Goal: Information Seeking & Learning: Find specific fact

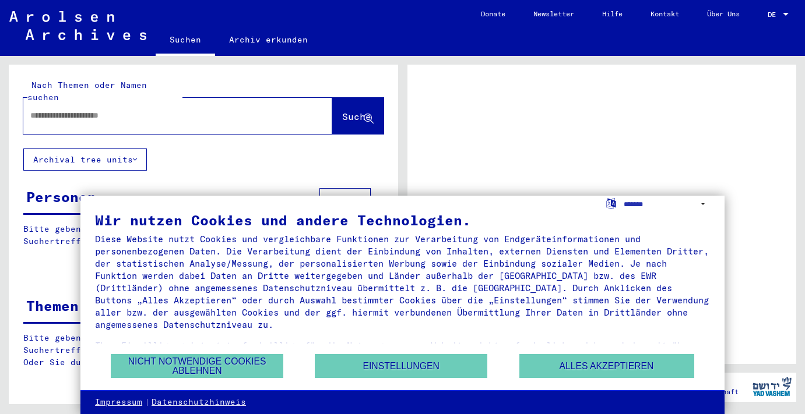
click at [249, 364] on button "Nicht notwendige Cookies ablehnen" at bounding box center [197, 366] width 172 height 24
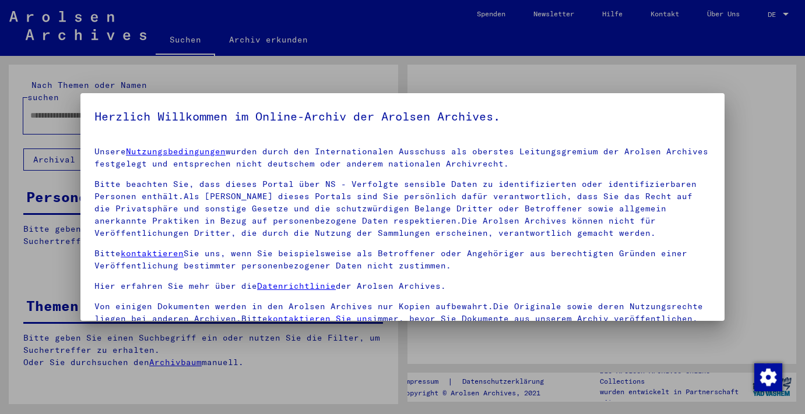
click at [240, 191] on p "Bitte beachten Sie, dass dieses Portal über NS - Verfolgte sensible Daten zu id…" at bounding box center [402, 208] width 616 height 61
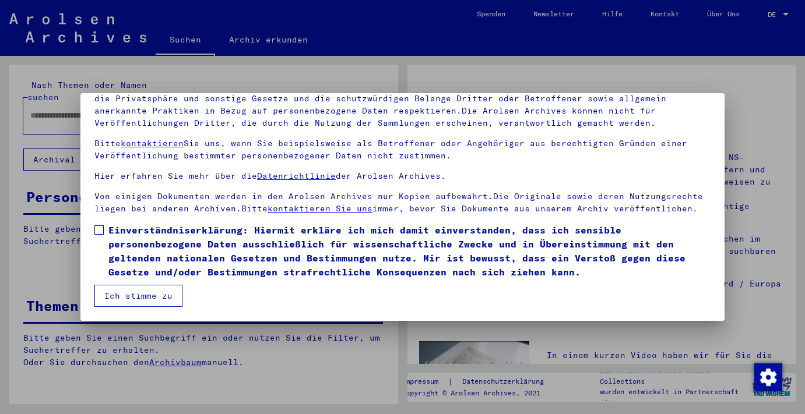
scroll to position [100, 0]
click at [101, 230] on span at bounding box center [98, 230] width 9 height 9
click at [142, 297] on button "Ich stimme zu" at bounding box center [138, 296] width 88 height 22
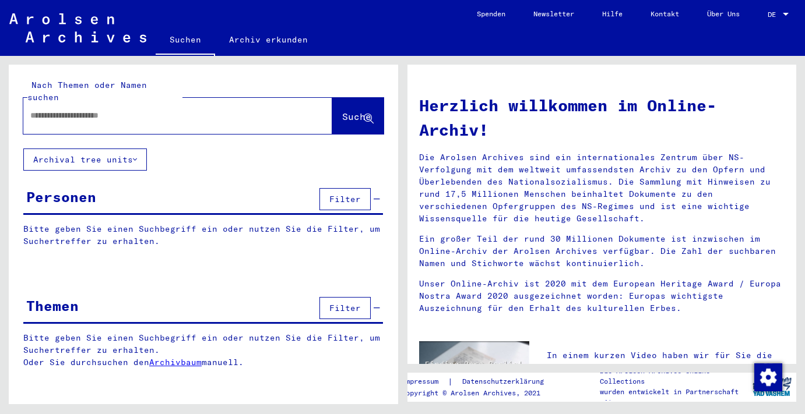
click at [163, 189] on div "Personen Filter" at bounding box center [203, 200] width 360 height 30
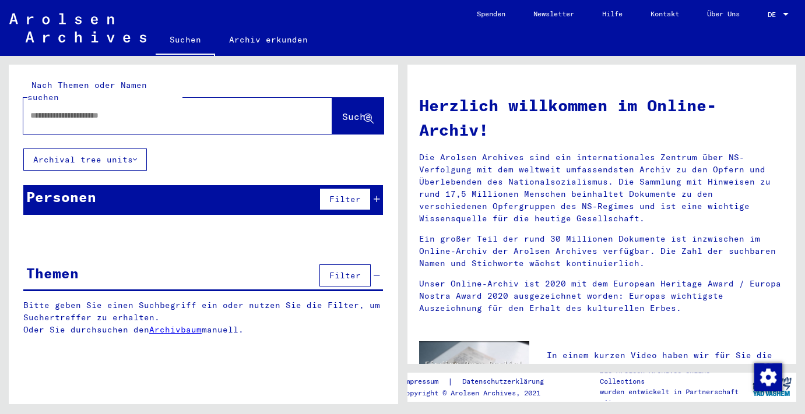
click at [139, 110] on input "text" at bounding box center [163, 116] width 267 height 12
type input "**********"
click at [368, 114] on icon at bounding box center [369, 119] width 10 height 10
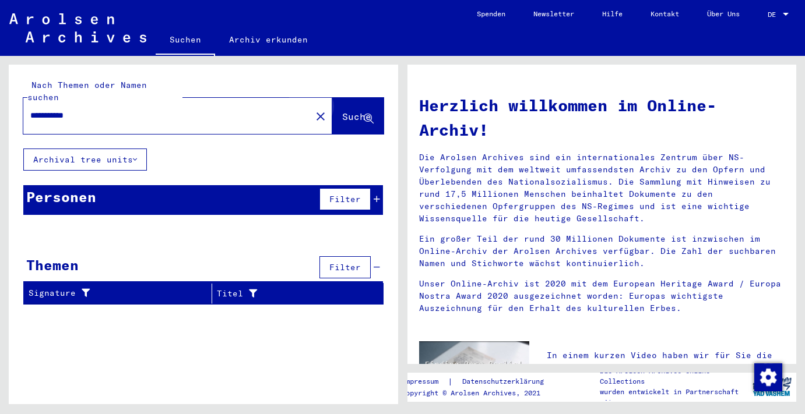
click at [352, 111] on span "Suche" at bounding box center [356, 117] width 29 height 12
click at [354, 194] on span "Filter" at bounding box center [344, 199] width 31 height 10
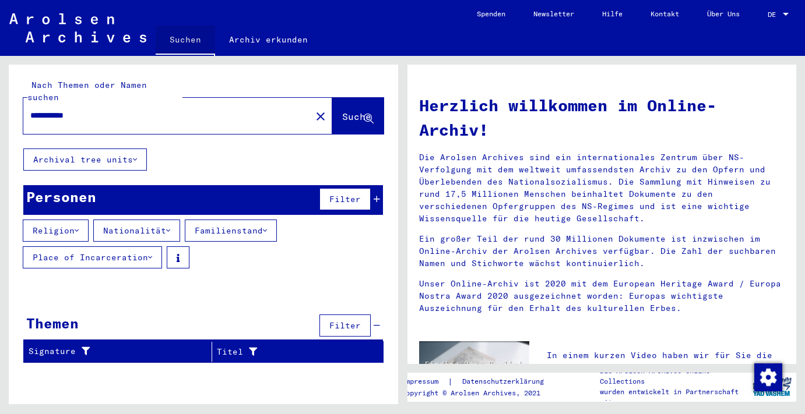
click at [187, 42] on link "Suchen" at bounding box center [185, 41] width 59 height 30
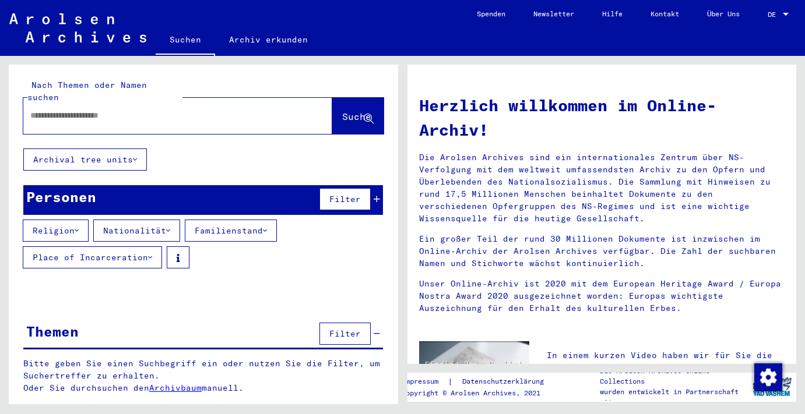
click at [128, 110] on input "text" at bounding box center [163, 116] width 267 height 12
click at [342, 111] on span "Suche" at bounding box center [356, 117] width 29 height 12
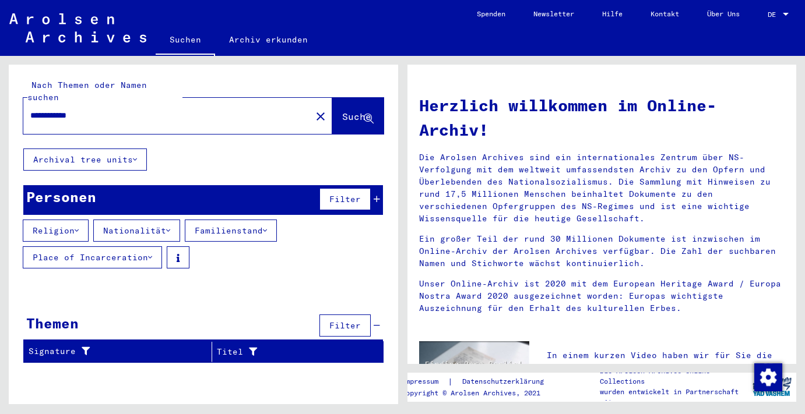
drag, startPoint x: 98, startPoint y: 101, endPoint x: 71, endPoint y: 100, distance: 27.4
click at [71, 110] on input "**********" at bounding box center [163, 116] width 267 height 12
click at [342, 111] on span "Suche" at bounding box center [356, 117] width 29 height 12
click at [112, 346] on div "Signature" at bounding box center [113, 352] width 168 height 12
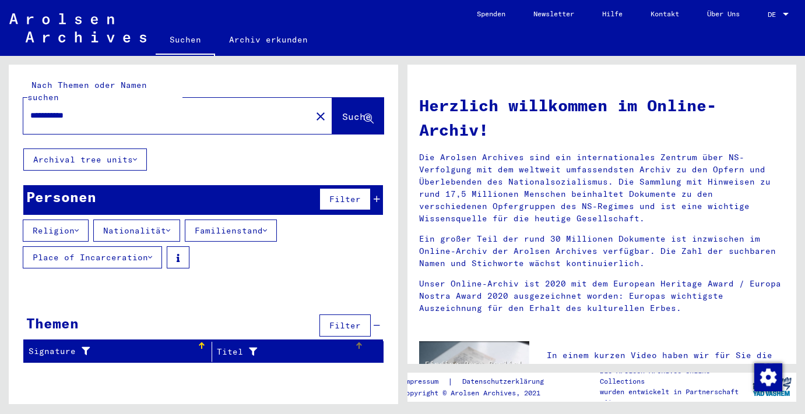
click at [240, 346] on div "Titel" at bounding box center [286, 352] width 138 height 12
click at [124, 149] on button "Archival tree units" at bounding box center [85, 160] width 124 height 22
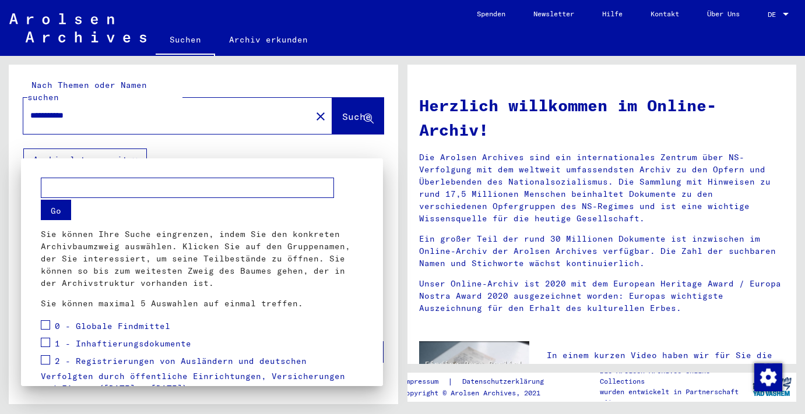
scroll to position [189, 0]
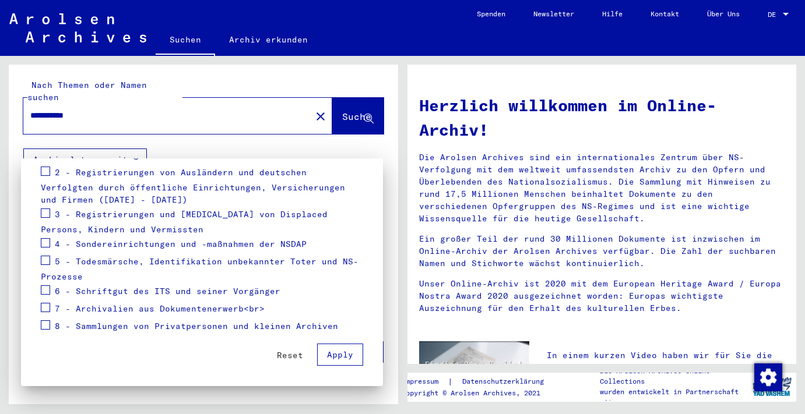
click at [342, 354] on span "Apply" at bounding box center [340, 355] width 26 height 10
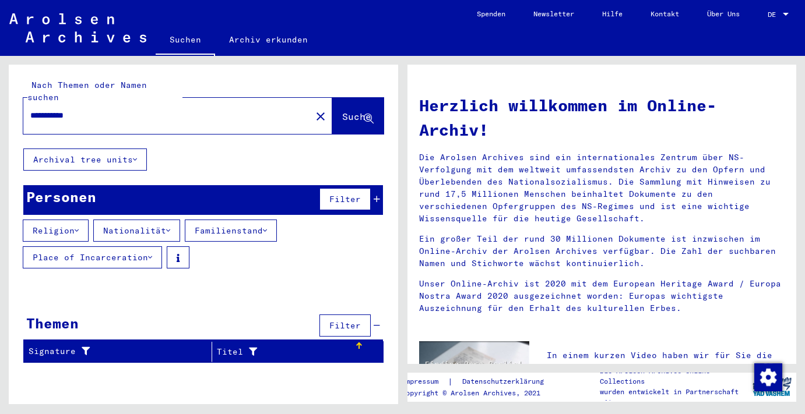
scroll to position [0, 0]
drag, startPoint x: 66, startPoint y: 103, endPoint x: 98, endPoint y: 103, distance: 31.5
click at [98, 110] on input "**********" at bounding box center [163, 116] width 267 height 12
type input "******"
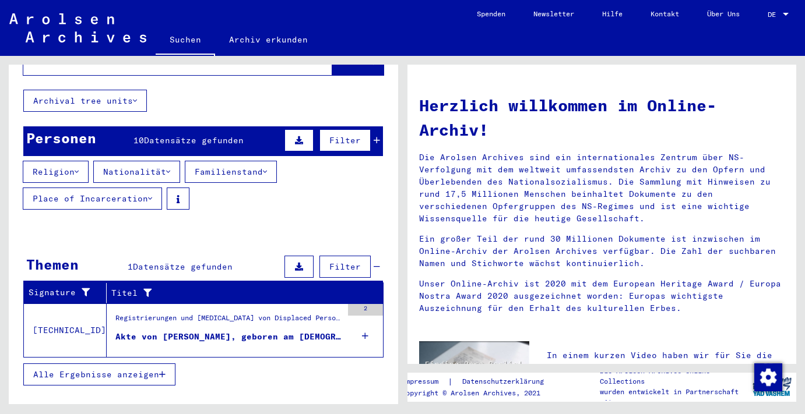
scroll to position [58, 0]
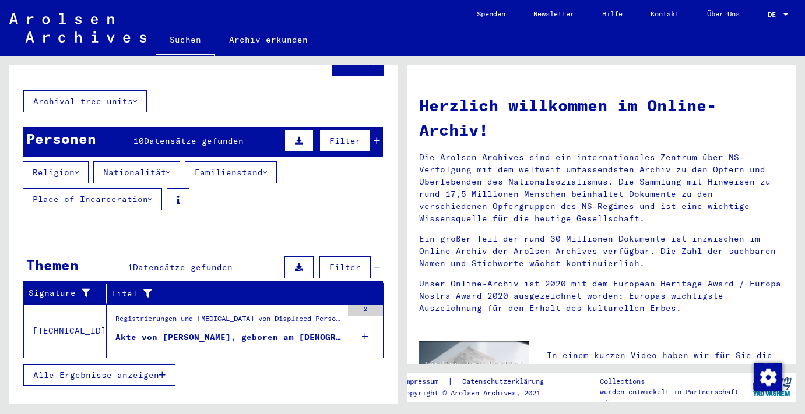
click at [182, 332] on div "Akte von [PERSON_NAME], geboren am [DEMOGRAPHIC_DATA]" at bounding box center [228, 338] width 227 height 12
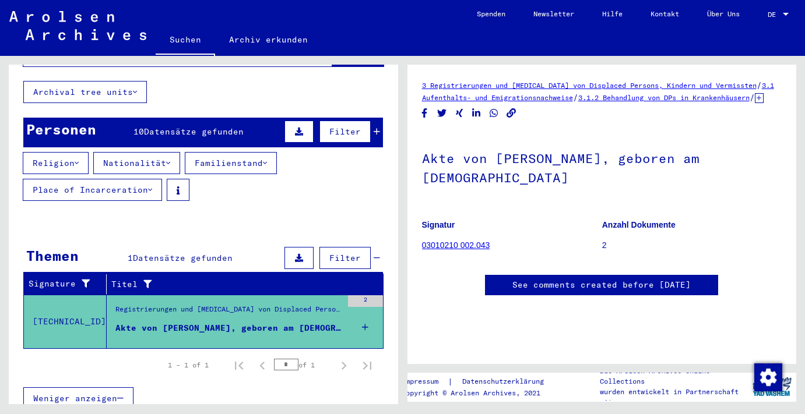
scroll to position [67, 0]
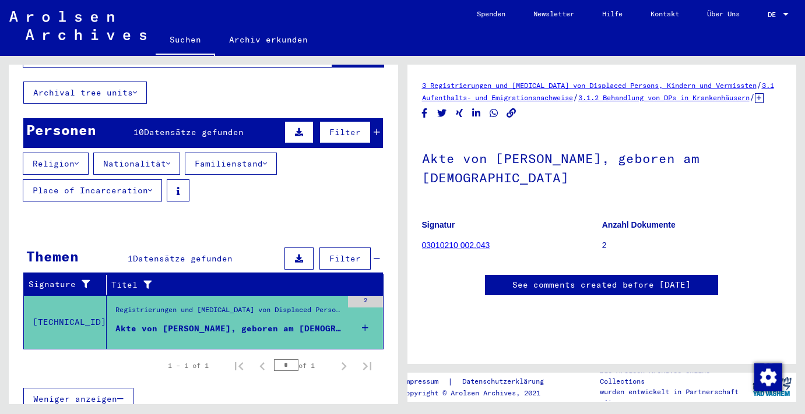
click at [258, 323] on div "Akte von [PERSON_NAME], geboren am [DEMOGRAPHIC_DATA]" at bounding box center [228, 329] width 227 height 12
click at [196, 305] on div "Registrierungen und [MEDICAL_DATA] von Displaced Persons, Kindern und Vermisste…" at bounding box center [228, 313] width 227 height 16
click at [371, 313] on mat-cell at bounding box center [346, 312] width 71 height 29
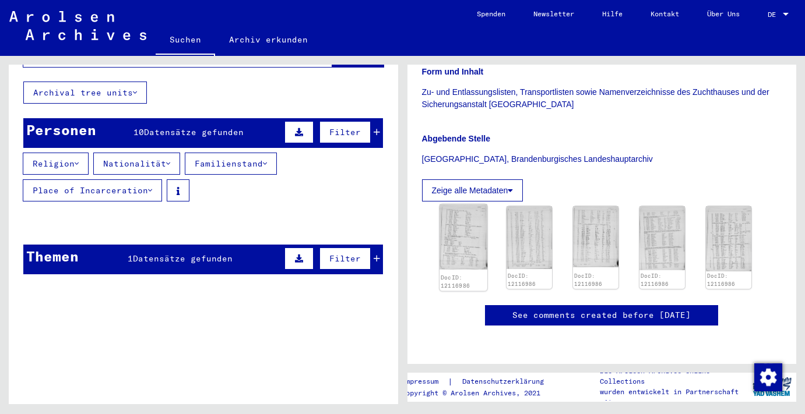
scroll to position [320, 0]
click at [453, 205] on img at bounding box center [463, 237] width 48 height 65
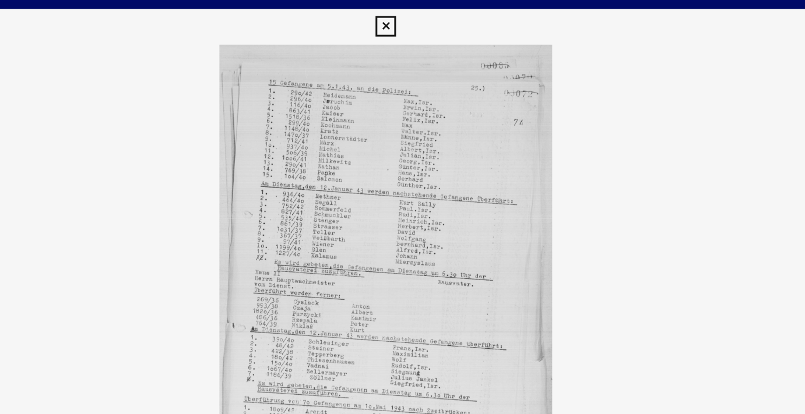
scroll to position [0, 0]
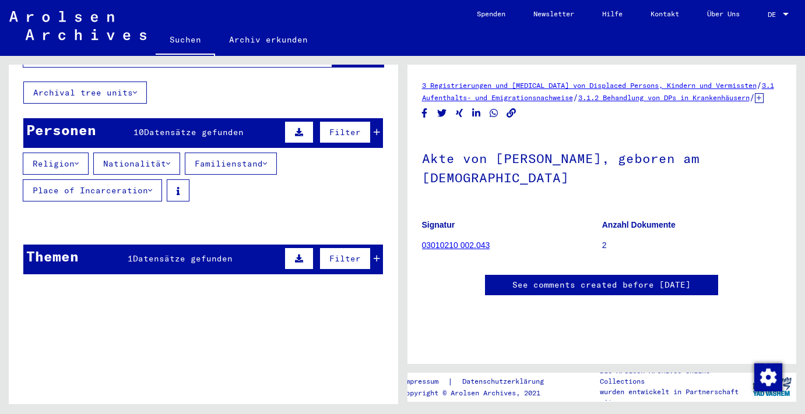
click at [556, 97] on link "3.1 Aufenthalts- und Emigrationsnachweise" at bounding box center [598, 91] width 352 height 21
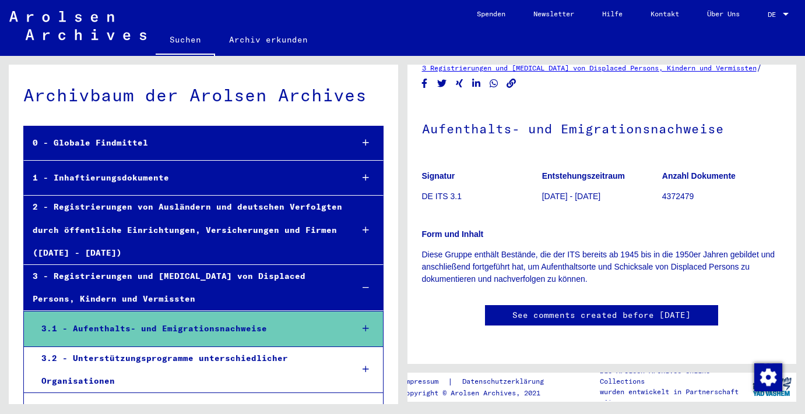
scroll to position [147, 0]
click at [127, 178] on div "1 - Inhaftierungsdokumente" at bounding box center [183, 178] width 319 height 23
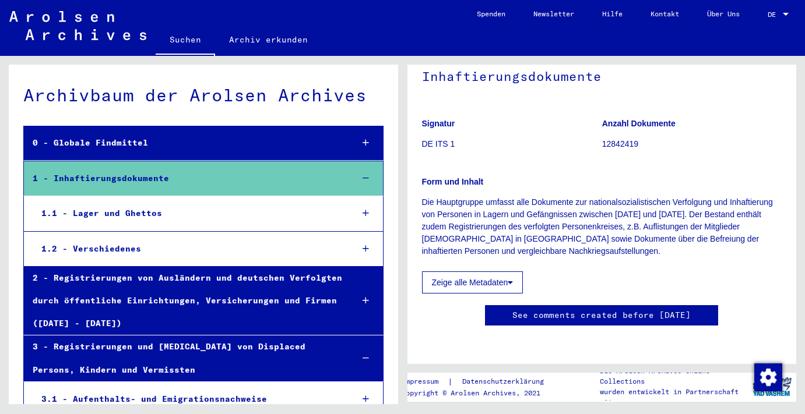
scroll to position [437, 0]
click at [138, 179] on div "1 - Inhaftierungsdokumente" at bounding box center [183, 178] width 319 height 23
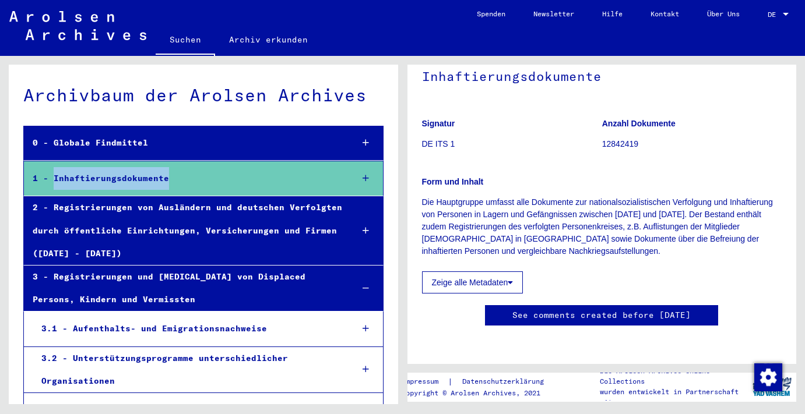
click at [138, 179] on div "1 - Inhaftierungsdokumente" at bounding box center [183, 178] width 319 height 23
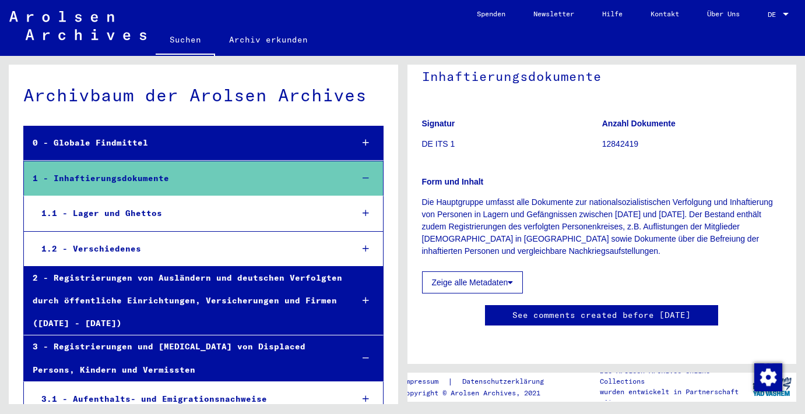
click at [133, 212] on div "1.1 - Lager und Ghettos" at bounding box center [188, 213] width 311 height 23
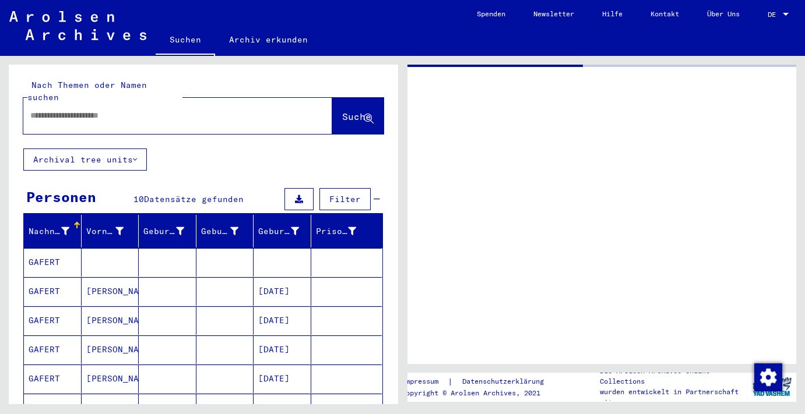
type input "*******"
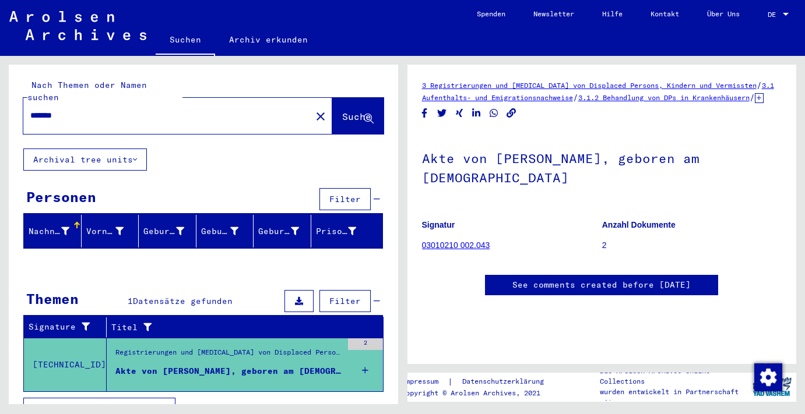
click at [59, 226] on div "Nachname" at bounding box center [49, 232] width 41 height 12
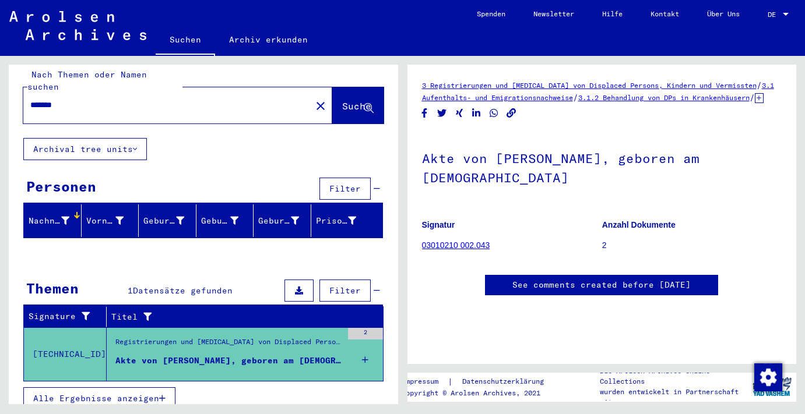
scroll to position [10, 0]
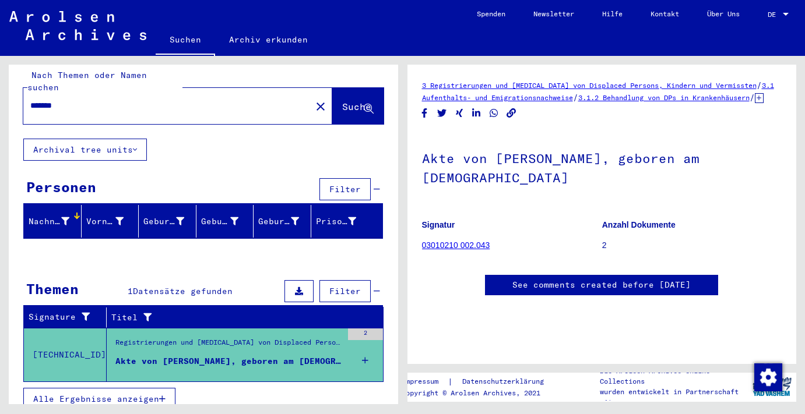
click at [114, 100] on input "*******" at bounding box center [167, 106] width 274 height 12
drag, startPoint x: 72, startPoint y: 94, endPoint x: 1, endPoint y: 97, distance: 70.6
click at [1, 97] on div "Nach Themen oder Namen suchen ******* close Suche Archival tree units Personen …" at bounding box center [201, 230] width 402 height 349
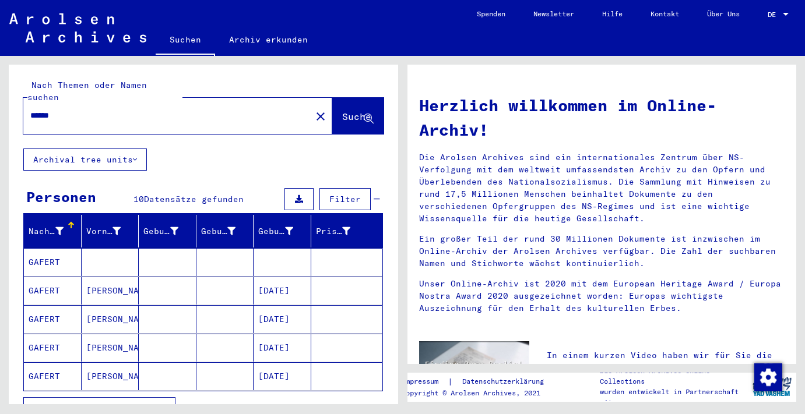
type input "*******"
click at [45, 248] on mat-cell "GAFERT" at bounding box center [53, 262] width 58 height 28
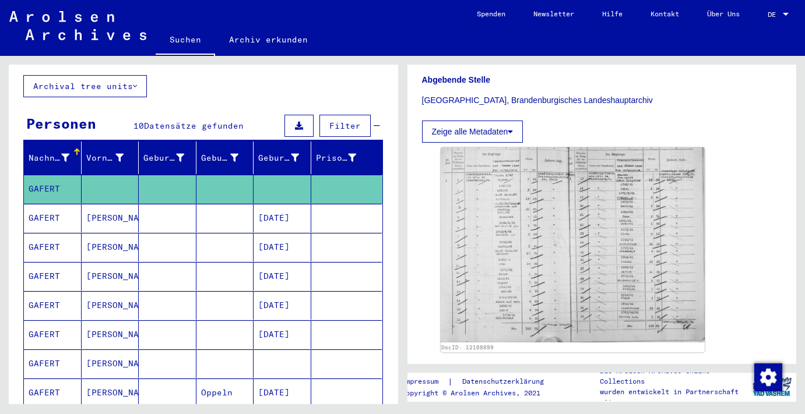
scroll to position [286, 0]
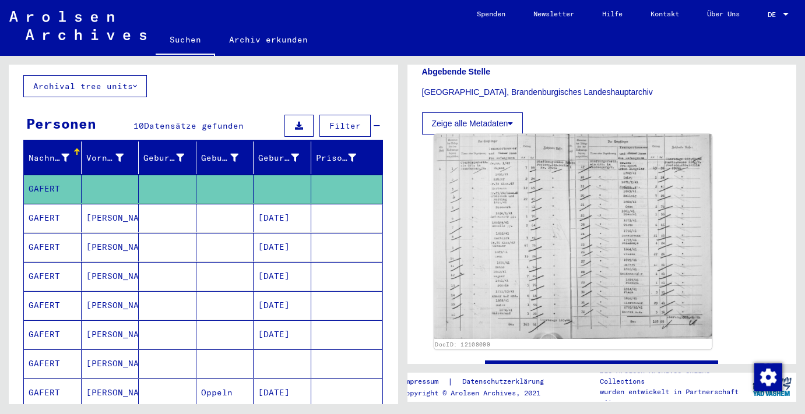
click at [537, 223] on img at bounding box center [572, 236] width 277 height 205
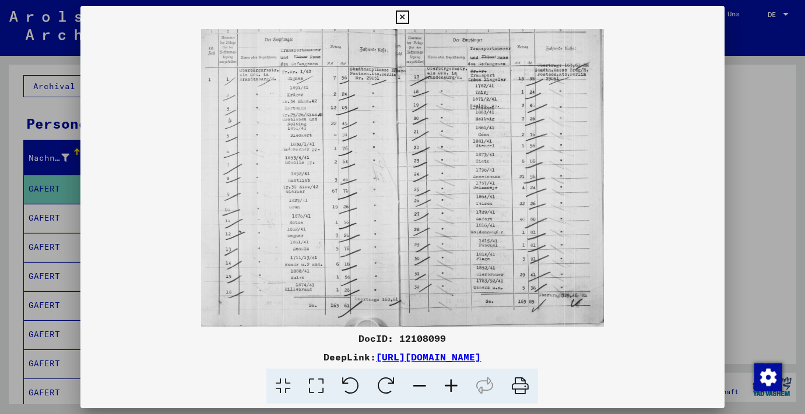
scroll to position [0, 0]
click at [409, 17] on icon at bounding box center [402, 17] width 13 height 14
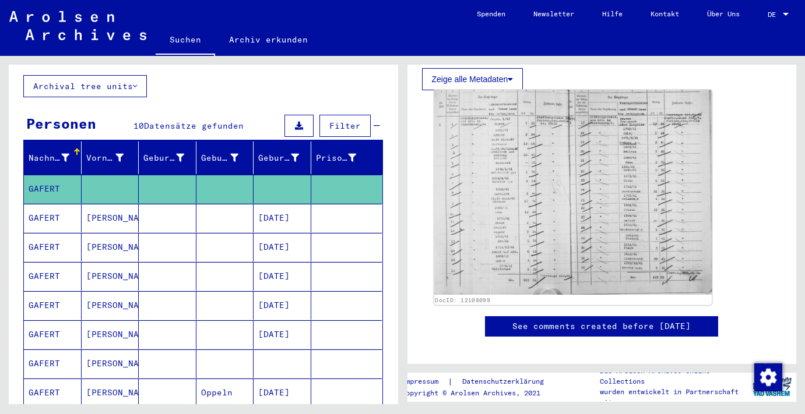
scroll to position [329, 0]
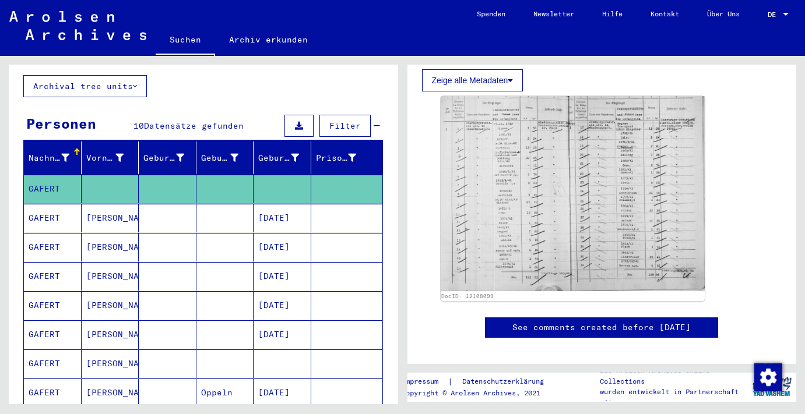
click at [90, 204] on mat-cell "[PERSON_NAME]" at bounding box center [111, 218] width 58 height 29
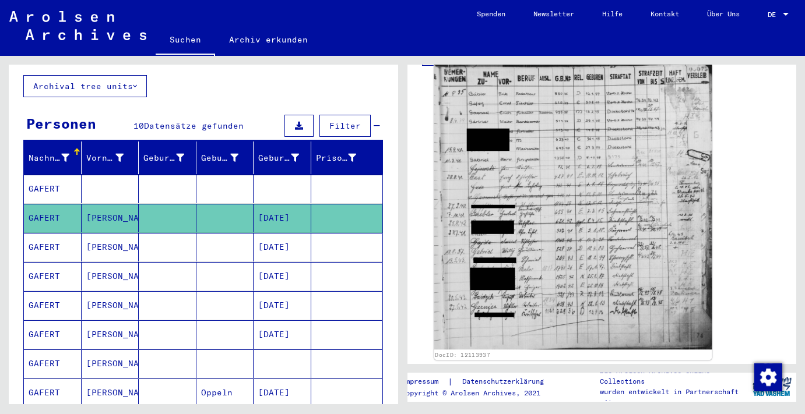
scroll to position [358, 0]
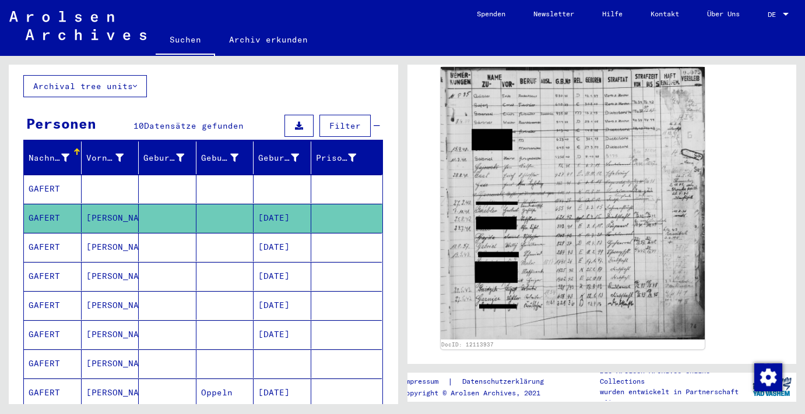
click at [94, 382] on mat-cell "[PERSON_NAME]" at bounding box center [111, 393] width 58 height 29
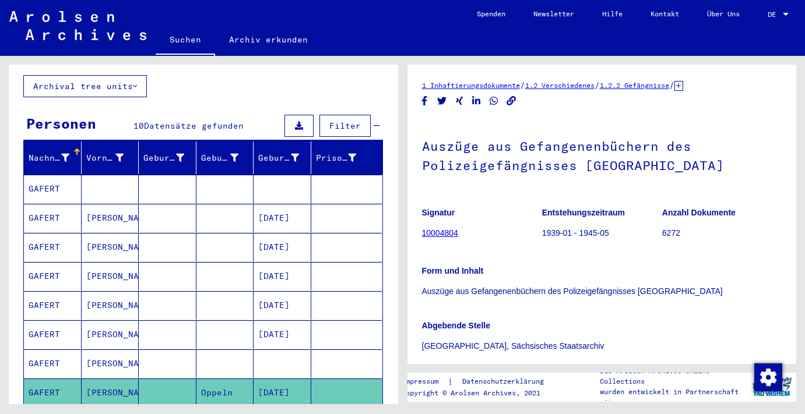
click at [90, 350] on mat-cell "[PERSON_NAME]" at bounding box center [111, 364] width 58 height 29
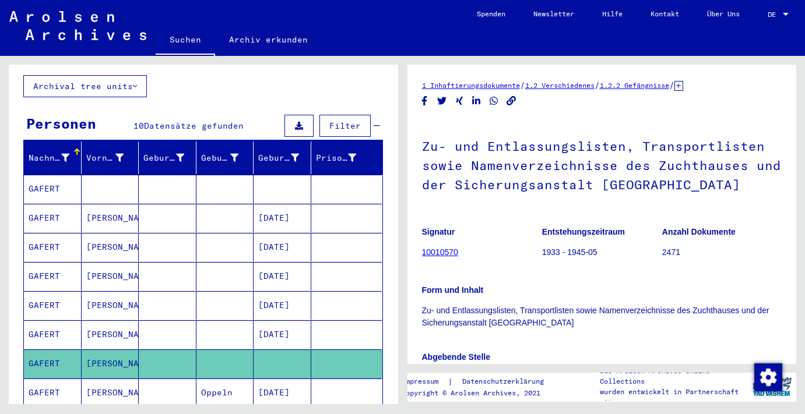
click at [95, 322] on mat-cell "[PERSON_NAME]" at bounding box center [111, 335] width 58 height 29
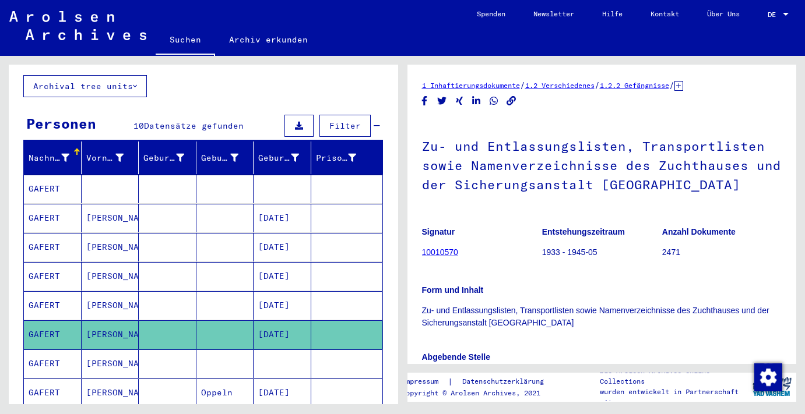
click at [93, 295] on mat-cell "[PERSON_NAME]" at bounding box center [111, 305] width 58 height 29
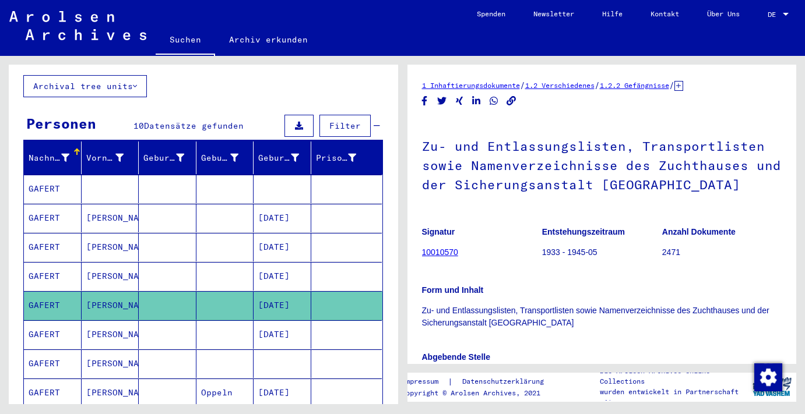
click at [101, 262] on mat-cell "[PERSON_NAME]" at bounding box center [111, 276] width 58 height 29
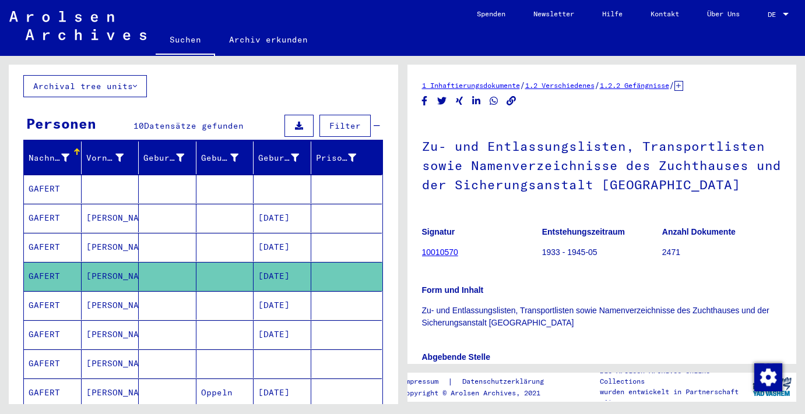
click at [97, 235] on mat-cell "[PERSON_NAME]" at bounding box center [111, 247] width 58 height 29
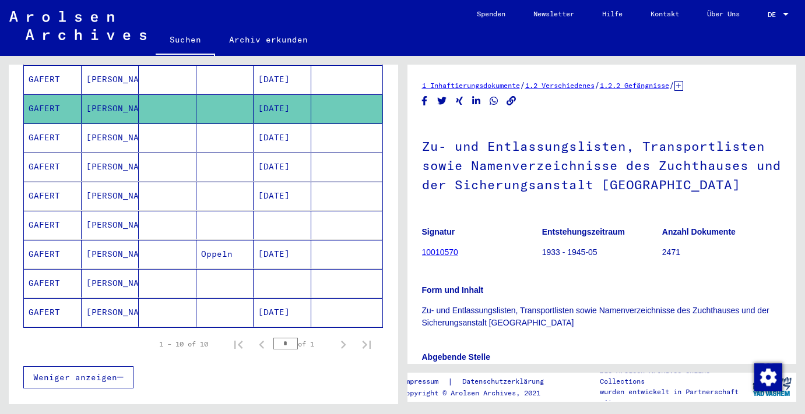
scroll to position [217, 0]
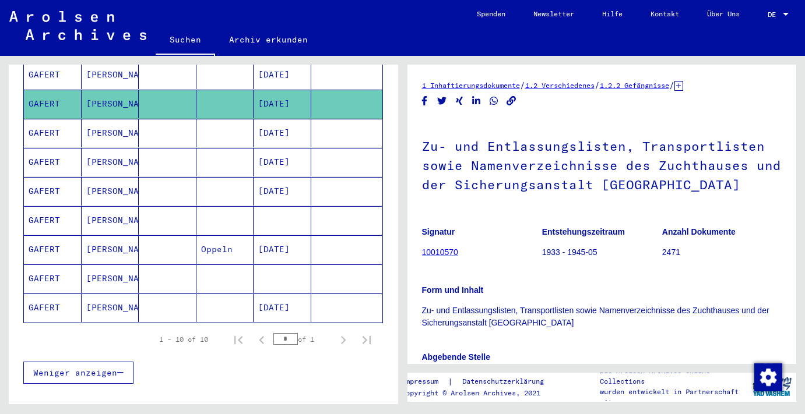
click at [97, 296] on mat-cell "[PERSON_NAME]" at bounding box center [111, 308] width 58 height 29
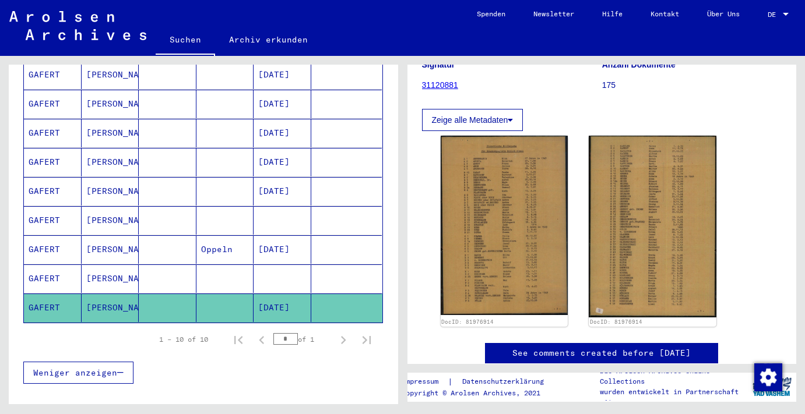
scroll to position [158, 0]
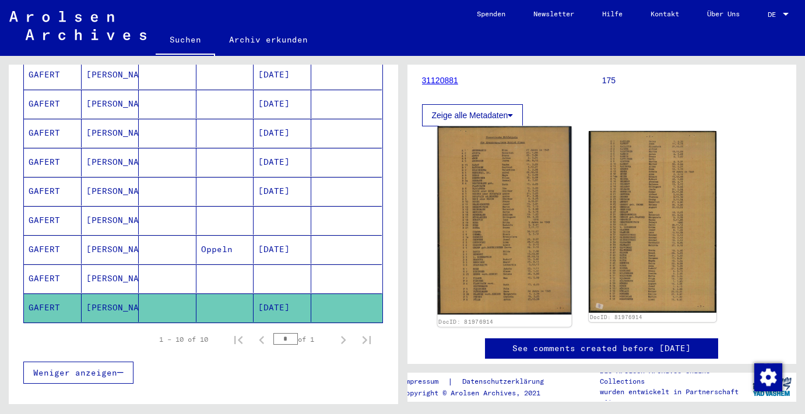
click at [525, 213] on img at bounding box center [504, 220] width 134 height 189
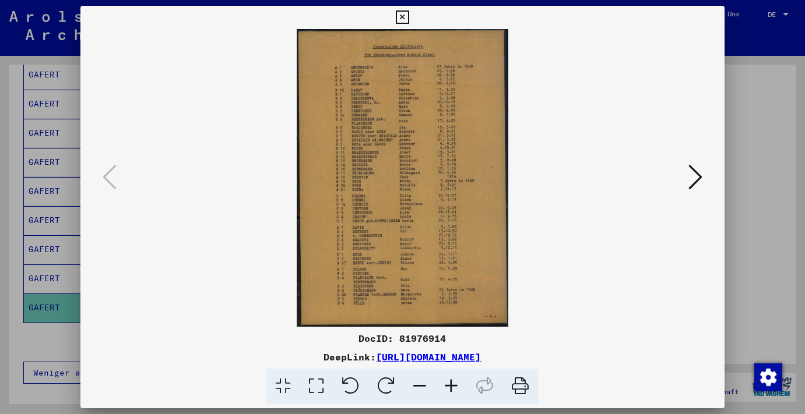
click at [695, 177] on icon at bounding box center [695, 177] width 14 height 28
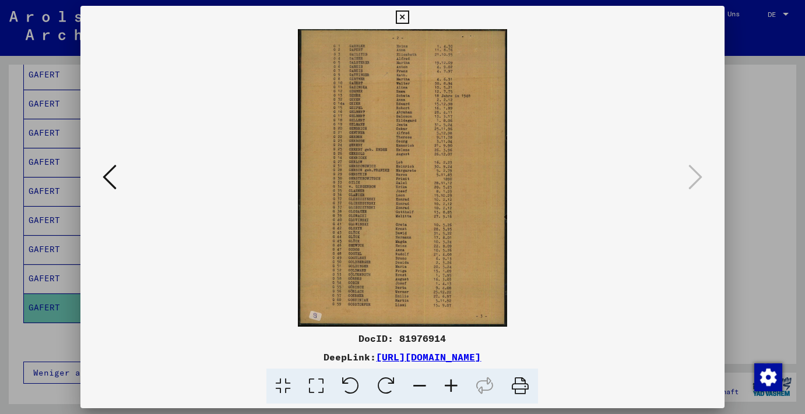
click at [109, 176] on icon at bounding box center [110, 177] width 14 height 28
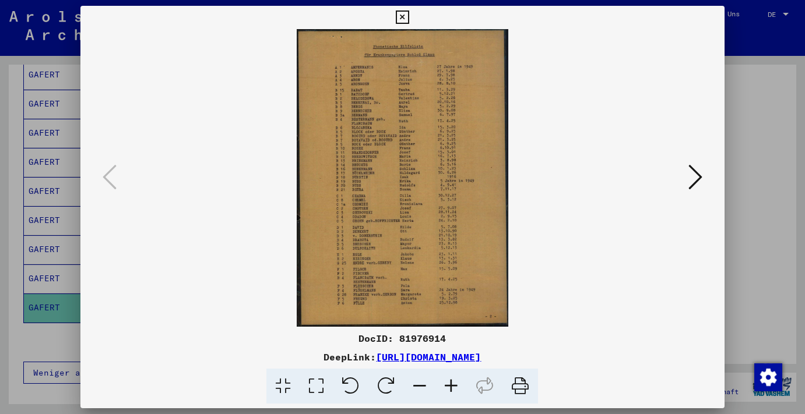
click at [409, 13] on icon at bounding box center [402, 17] width 13 height 14
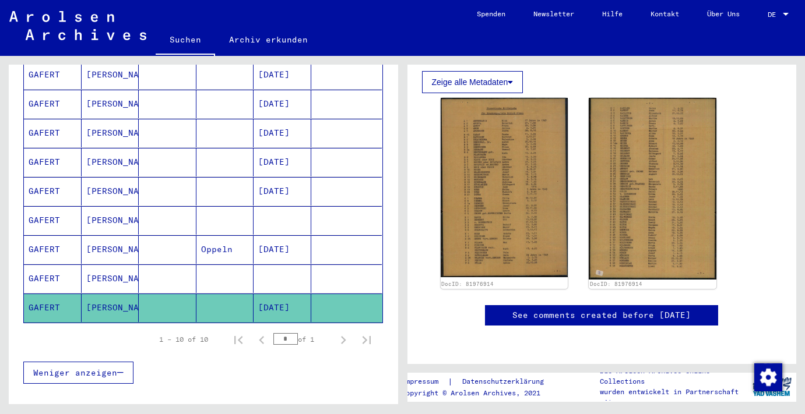
scroll to position [230, 0]
click at [605, 309] on link "See comments created before [DATE]" at bounding box center [601, 315] width 178 height 12
